Goal: Transaction & Acquisition: Purchase product/service

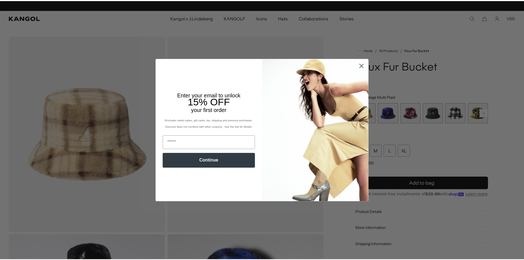
scroll to position [0, 113]
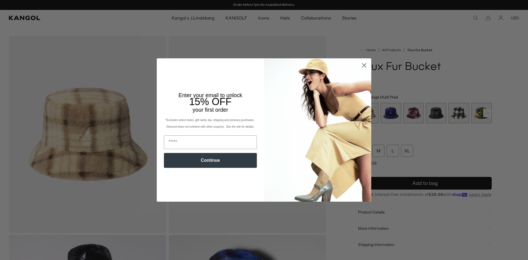
drag, startPoint x: 0, startPoint y: 0, endPoint x: 363, endPoint y: 65, distance: 368.4
click at [363, 65] on icon "Close dialog" at bounding box center [365, 66] width 4 height 4
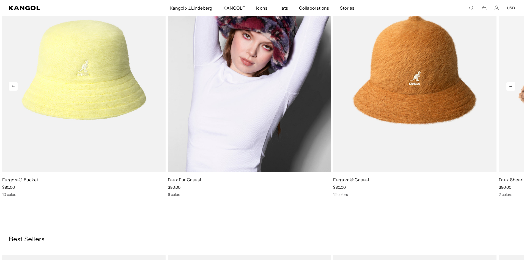
click at [261, 93] on img "2 of 5" at bounding box center [249, 69] width 163 height 205
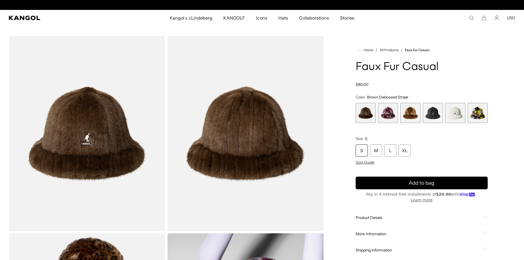
scroll to position [0, 113]
click at [390, 111] on span "2 of 6" at bounding box center [388, 113] width 20 height 20
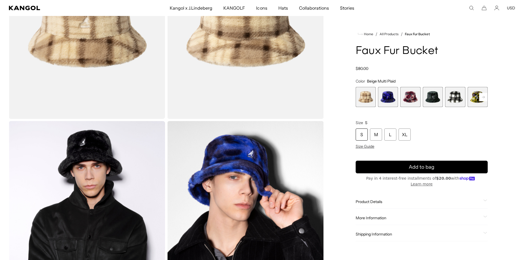
click at [429, 102] on span "4 of 12" at bounding box center [433, 97] width 20 height 20
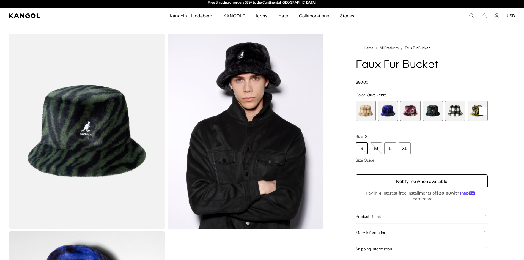
click at [95, 124] on img "Gallery Viewer" at bounding box center [87, 131] width 156 height 195
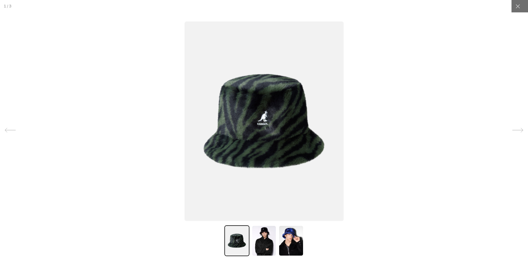
click at [516, 132] on icon at bounding box center [518, 130] width 11 height 11
